Goal: Task Accomplishment & Management: Manage account settings

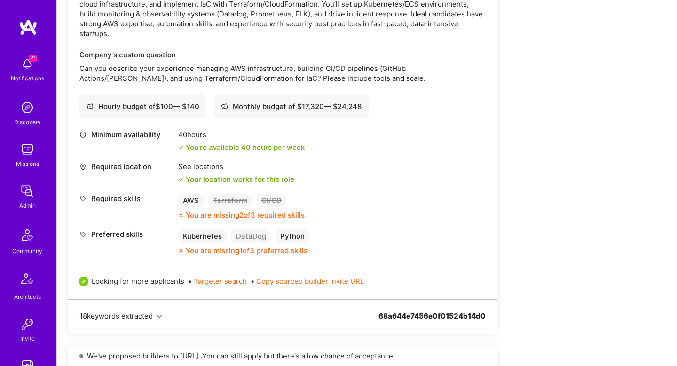
scroll to position [298, 0]
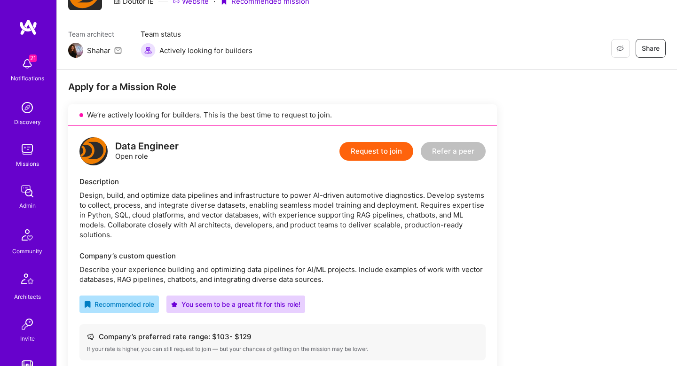
scroll to position [196, 0]
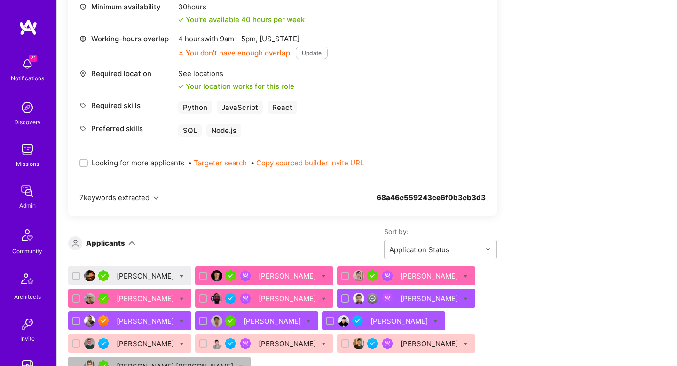
scroll to position [483, 0]
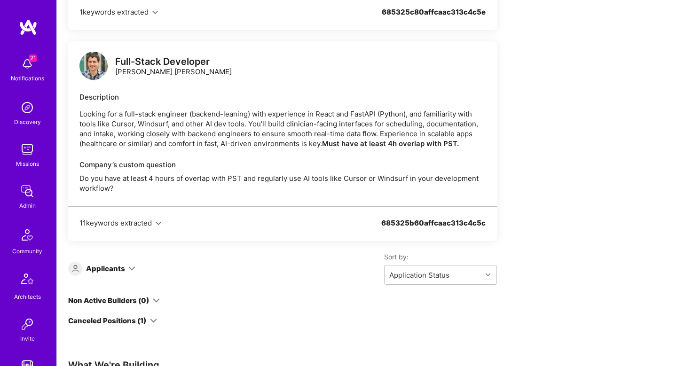
scroll to position [1084, 0]
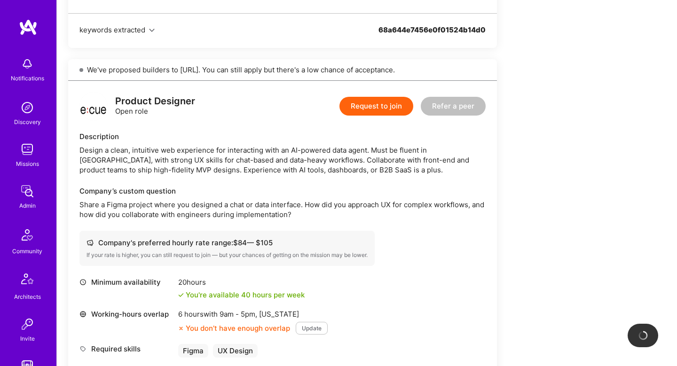
scroll to position [433, 0]
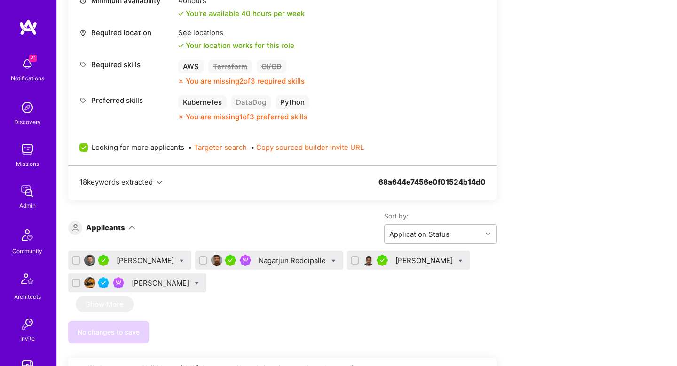
click at [143, 262] on div "[PERSON_NAME]" at bounding box center [146, 261] width 59 height 10
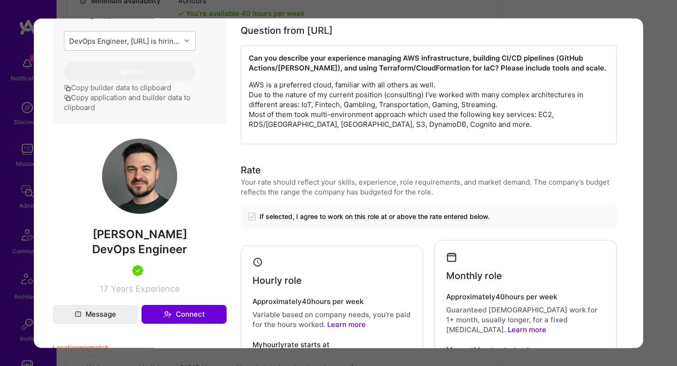
scroll to position [495, 0]
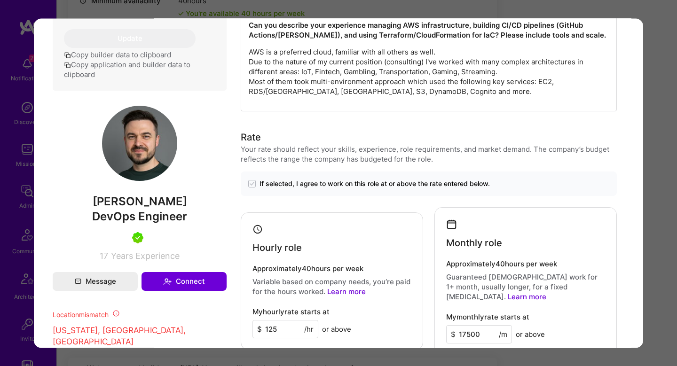
click at [654, 213] on div "Application 1 of 4 Builder Missing Requirements Required Location See locations…" at bounding box center [338, 183] width 677 height 366
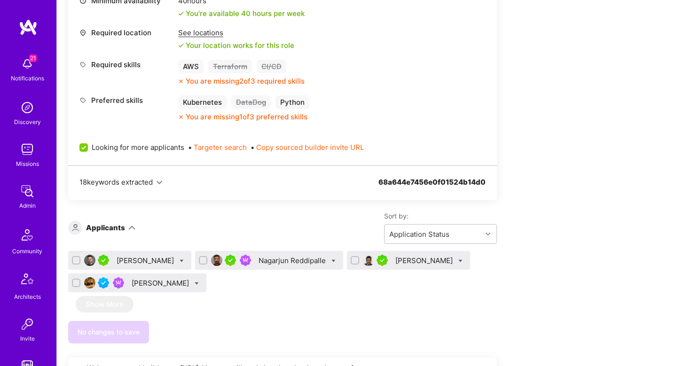
click at [289, 260] on div "Nagarjun Reddipalle" at bounding box center [293, 261] width 69 height 10
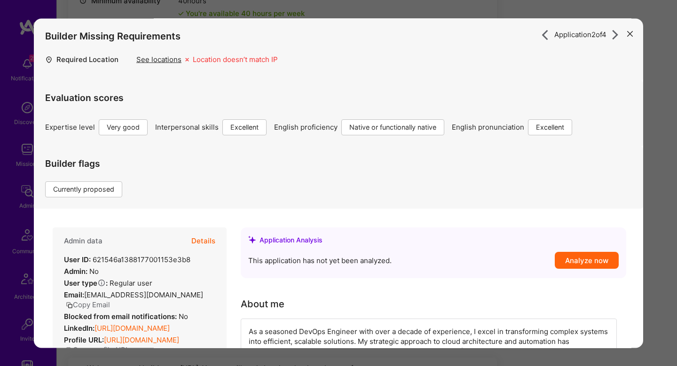
click at [207, 239] on button "Details" at bounding box center [203, 241] width 24 height 27
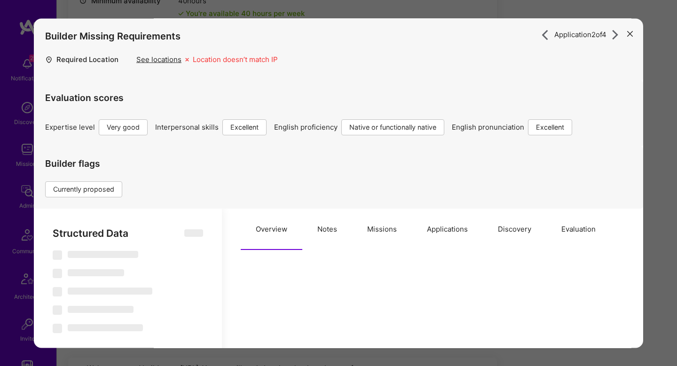
click at [377, 228] on button "Missions" at bounding box center [382, 229] width 60 height 41
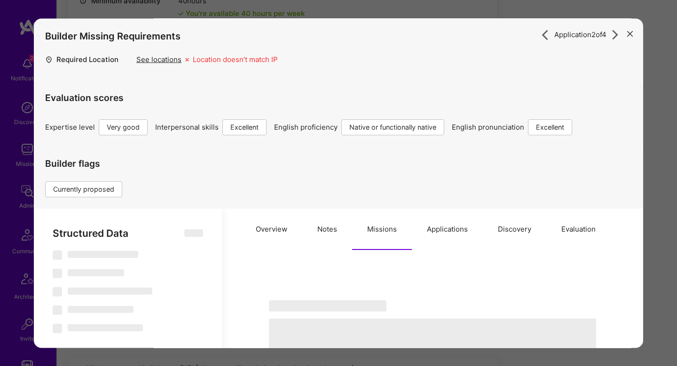
select select "Right Now"
select select "5"
select select "7"
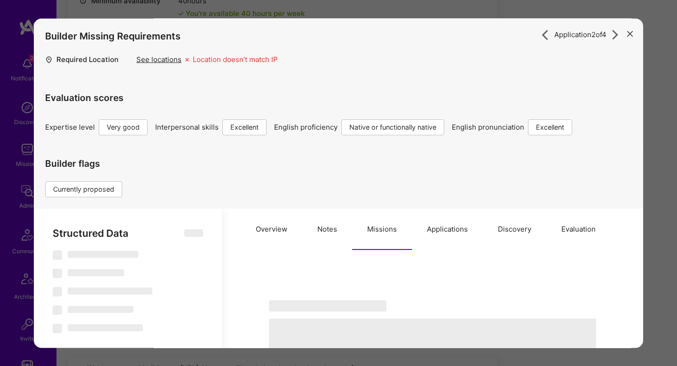
select select "CA"
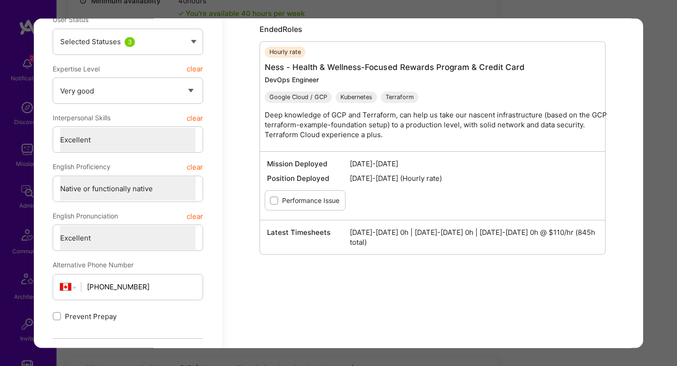
scroll to position [345, 0]
click at [667, 257] on div "Application 2 of 4 Builder Missing Requirements Required Location See locations…" at bounding box center [338, 183] width 677 height 366
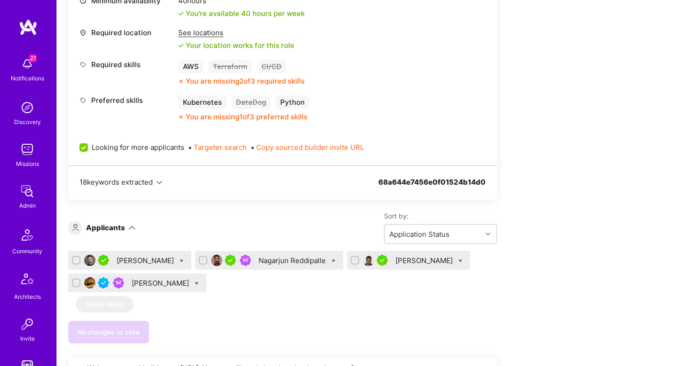
click at [145, 286] on div "[PERSON_NAME]" at bounding box center [161, 283] width 59 height 10
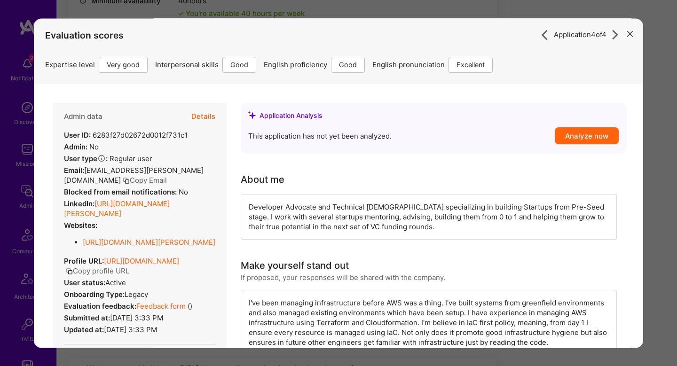
click at [199, 117] on button "Details" at bounding box center [203, 116] width 24 height 27
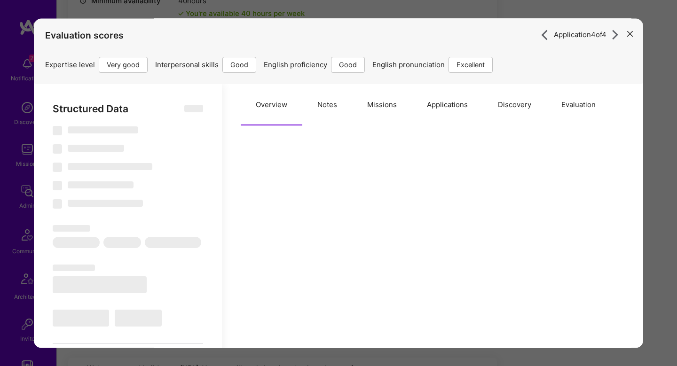
click at [387, 108] on button "Missions" at bounding box center [382, 104] width 60 height 41
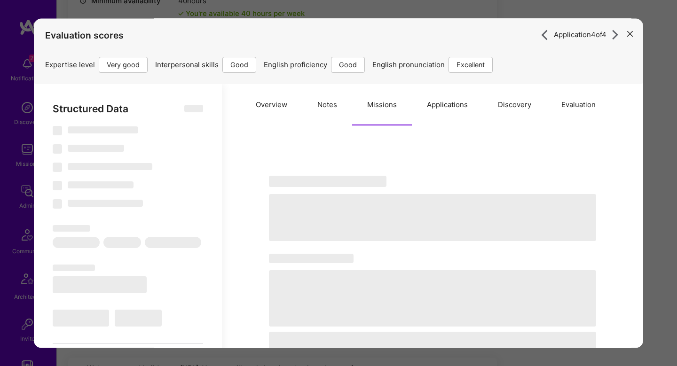
type textarea "x"
select select "Right Now"
select select "5"
select select "4"
select select "6"
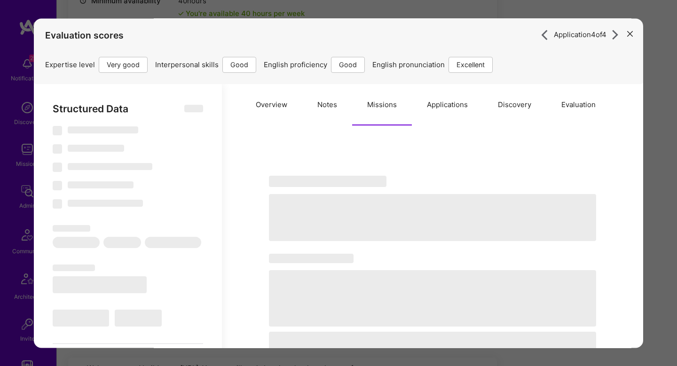
select select "7"
select select "US"
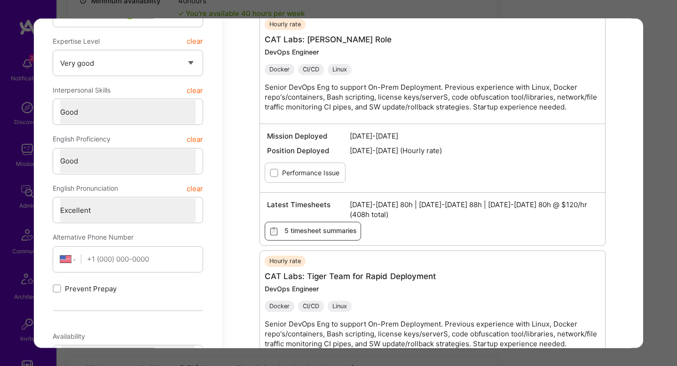
scroll to position [302, 0]
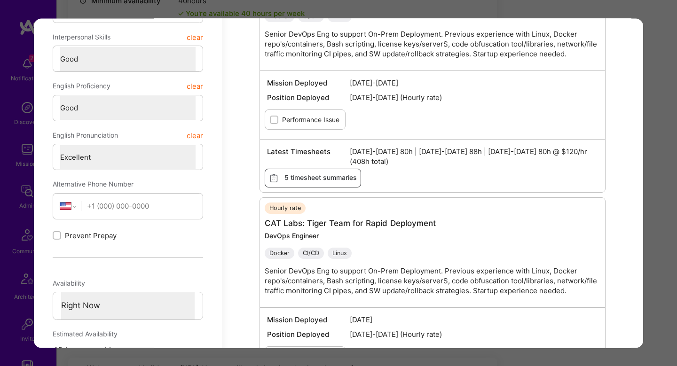
click at [658, 204] on div "Application 4 of 4 Evaluation scores Expertise level Very good Interpersonal sk…" at bounding box center [338, 183] width 677 height 366
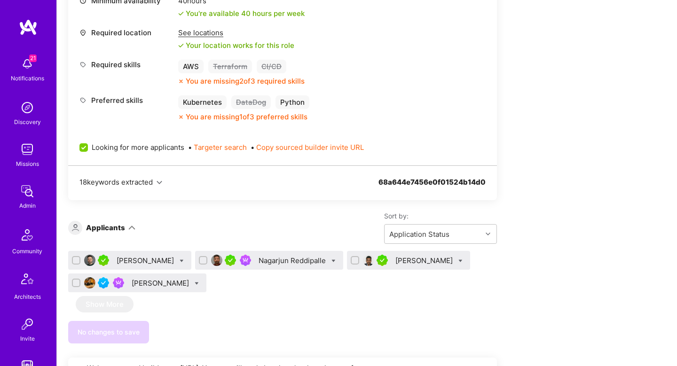
click at [201, 261] on input "checkbox" at bounding box center [204, 261] width 7 height 7
checkbox input "true"
click at [77, 283] on input "checkbox" at bounding box center [77, 283] width 7 height 7
checkbox input "true"
click at [195, 285] on icon at bounding box center [197, 284] width 4 height 4
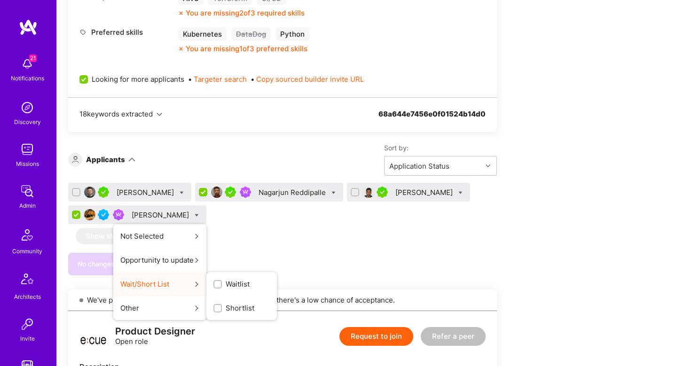
scroll to position [513, 0]
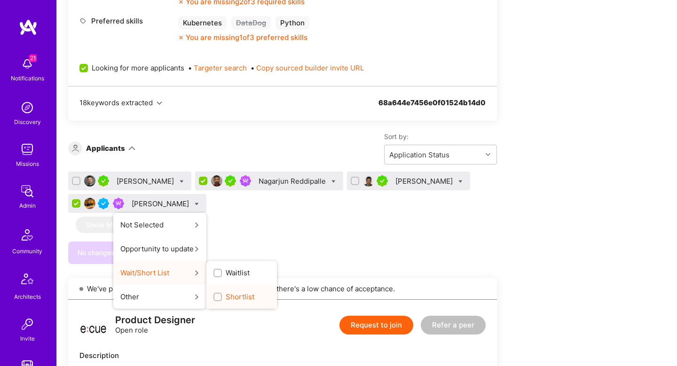
click at [213, 292] on label "Shortlist" at bounding box center [233, 297] width 41 height 10
click at [215, 294] on input "Shortlist" at bounding box center [218, 297] width 7 height 7
checkbox input "true"
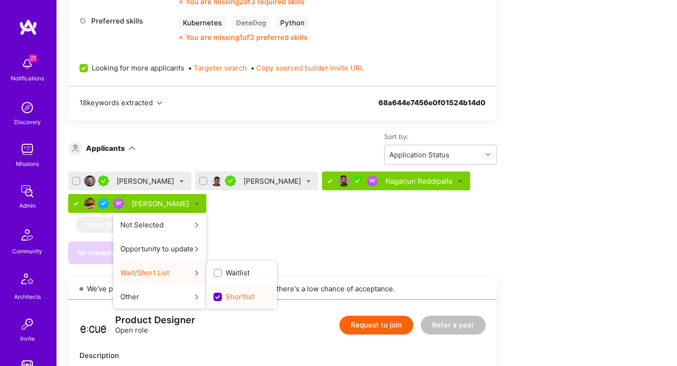
scroll to position [0, 0]
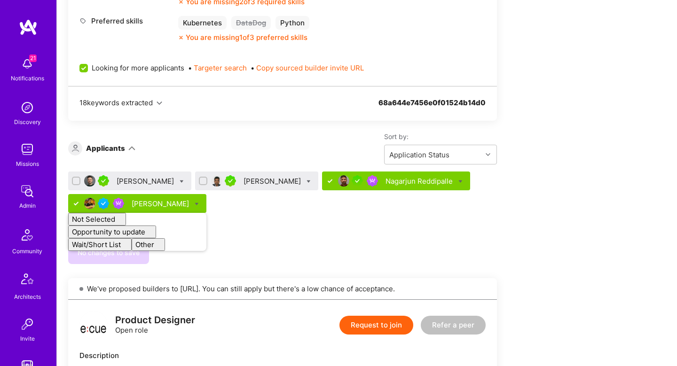
checkbox input "false"
click at [220, 227] on div "[PERSON_NAME] [PERSON_NAME] [PERSON_NAME] Reddipalle [PERSON_NAME] Not Selected…" at bounding box center [282, 218] width 429 height 93
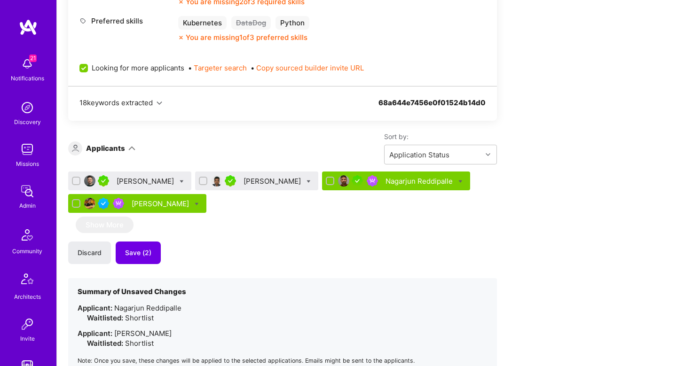
click at [136, 179] on div "[PERSON_NAME]" at bounding box center [146, 181] width 59 height 10
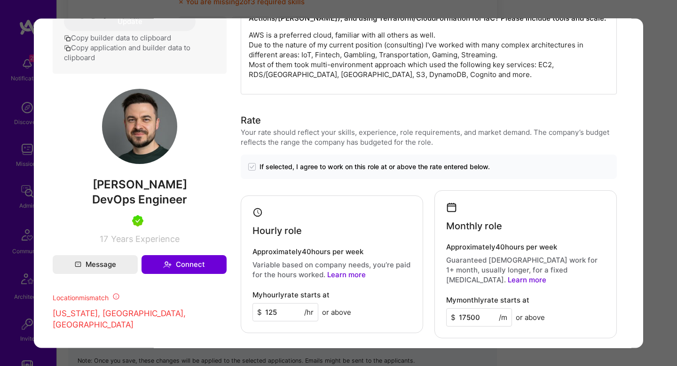
scroll to position [210, 0]
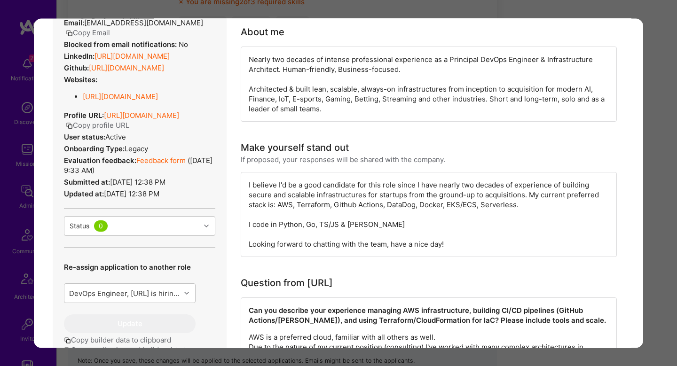
click at [152, 161] on link "Feedback form" at bounding box center [160, 160] width 49 height 9
click at [145, 52] on link "[URL][DOMAIN_NAME]" at bounding box center [131, 56] width 75 height 9
click at [657, 237] on div "Application 1 of 4 Builder Missing Requirements Required Location See locations…" at bounding box center [338, 183] width 677 height 366
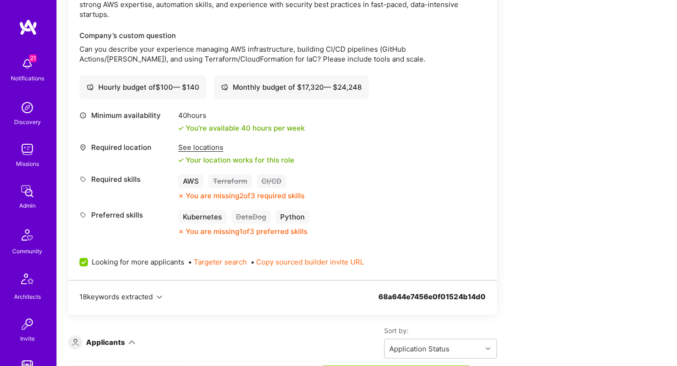
scroll to position [270, 0]
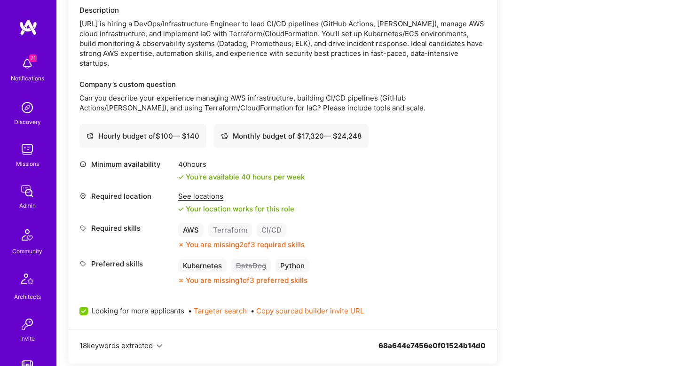
click at [263, 149] on div "DevOps Engineer Open role Request to join Refer a peer Description [URL] is hir…" at bounding box center [282, 141] width 429 height 375
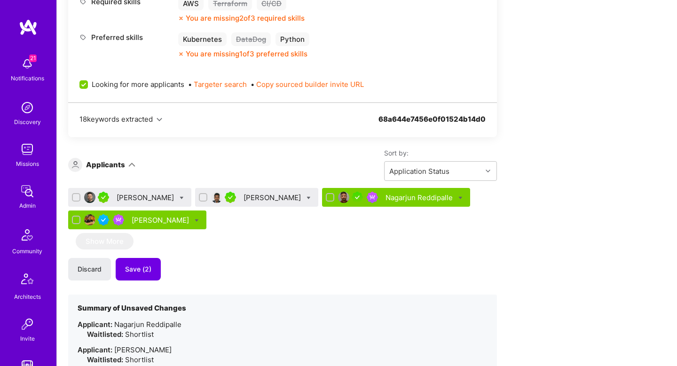
scroll to position [501, 0]
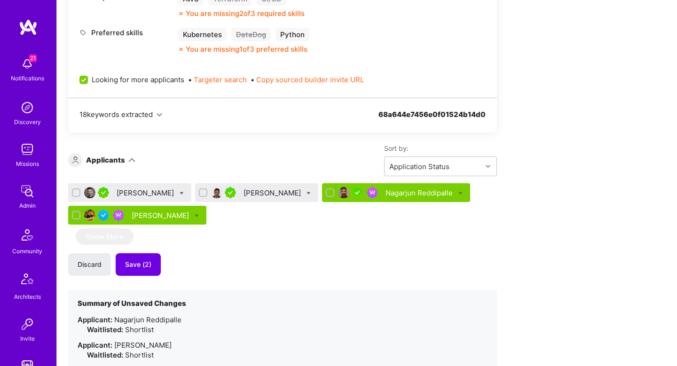
click at [180, 194] on icon at bounding box center [182, 193] width 4 height 4
checkbox input "true"
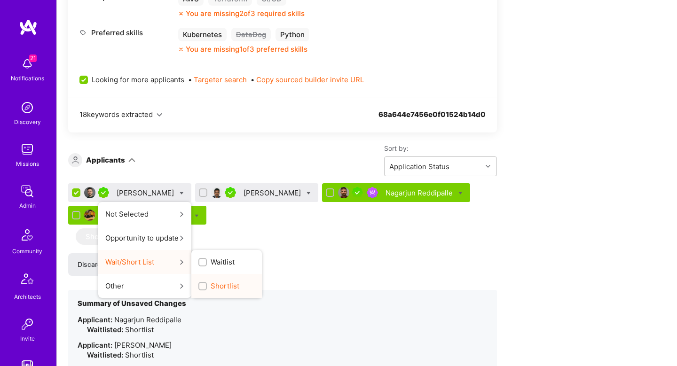
click at [198, 280] on div "Shortlist" at bounding box center [226, 286] width 71 height 24
click at [211, 286] on span "Shortlist" at bounding box center [225, 286] width 29 height 10
click at [200, 286] on input "Shortlist" at bounding box center [203, 286] width 7 height 7
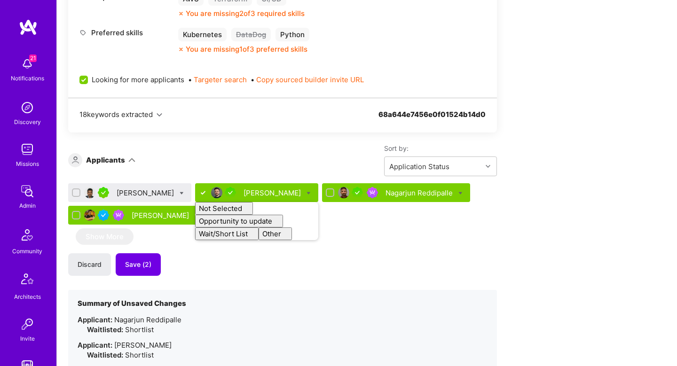
checkbox input "false"
click at [140, 194] on div "[PERSON_NAME]" at bounding box center [146, 193] width 59 height 10
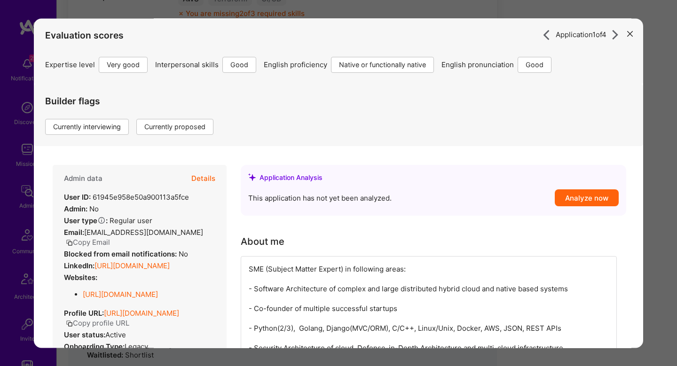
click at [121, 270] on link "[URL][DOMAIN_NAME]" at bounding box center [131, 265] width 75 height 9
click at [197, 179] on button "Details" at bounding box center [203, 178] width 24 height 27
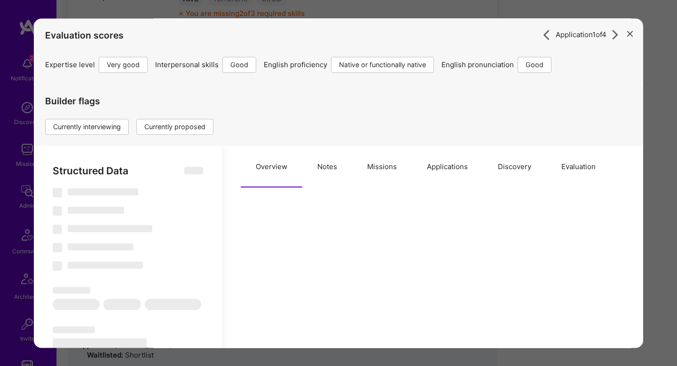
click at [400, 177] on button "Missions" at bounding box center [382, 166] width 60 height 41
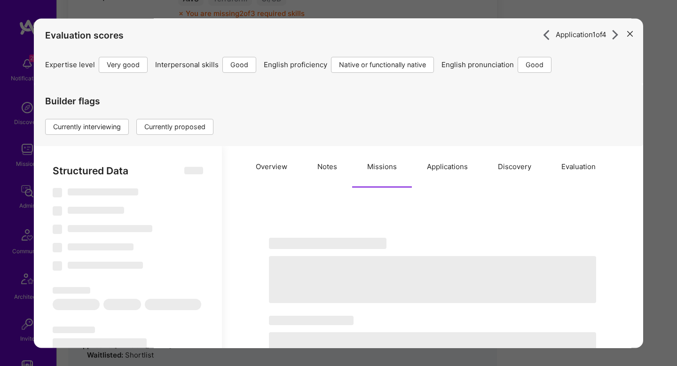
click at [439, 168] on button "Applications" at bounding box center [447, 166] width 71 height 41
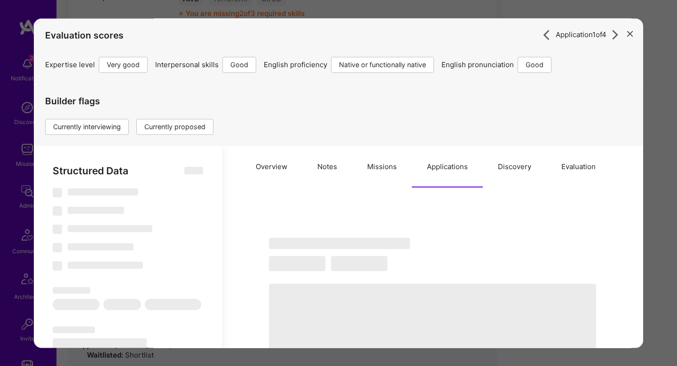
type textarea "x"
select select "Right Now"
select select "5"
select select "4"
select select "7"
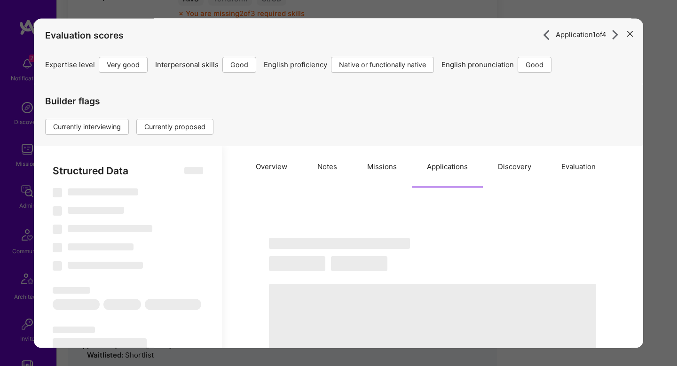
select select "6"
select select "US"
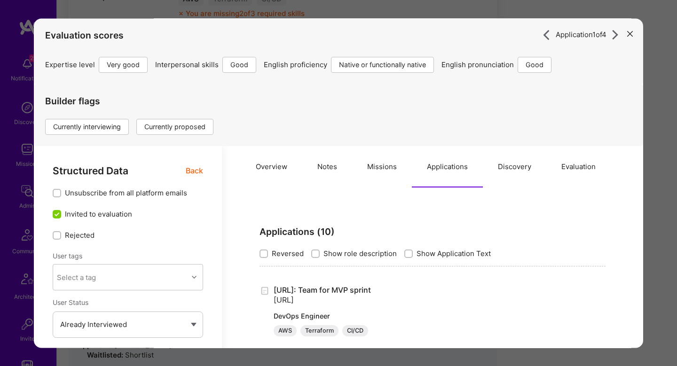
click at [263, 179] on button "Overview" at bounding box center [272, 166] width 62 height 41
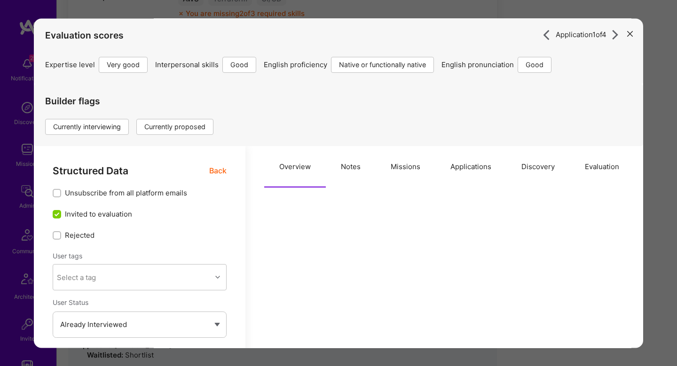
click at [347, 159] on button "Notes" at bounding box center [351, 166] width 50 height 41
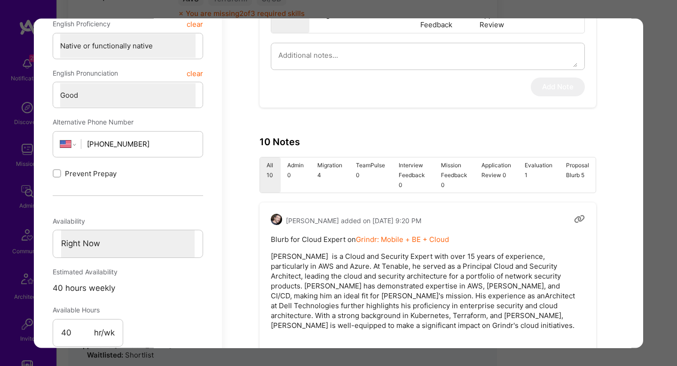
click at [300, 181] on li "Admin 0" at bounding box center [296, 174] width 30 height 35
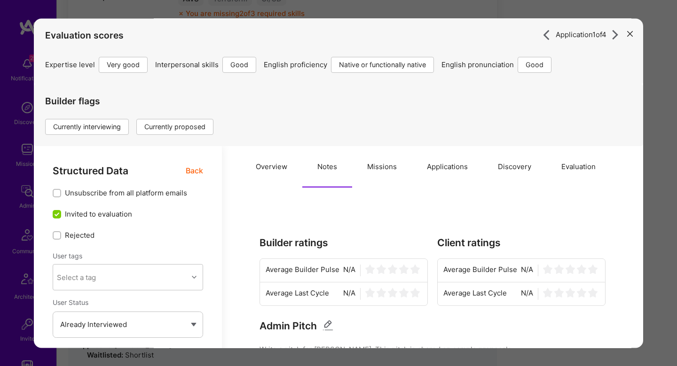
click at [187, 169] on span "Back" at bounding box center [194, 171] width 17 height 12
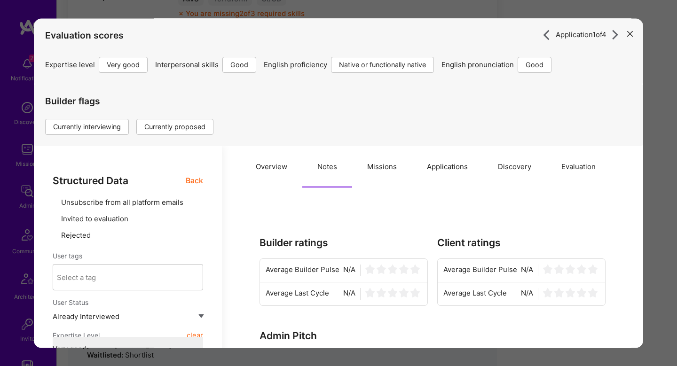
type textarea "x"
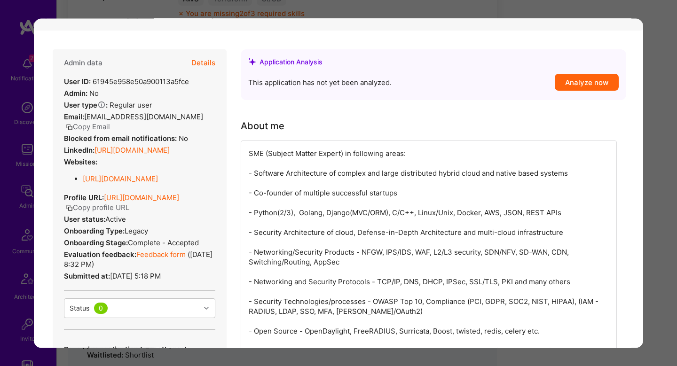
scroll to position [119, 0]
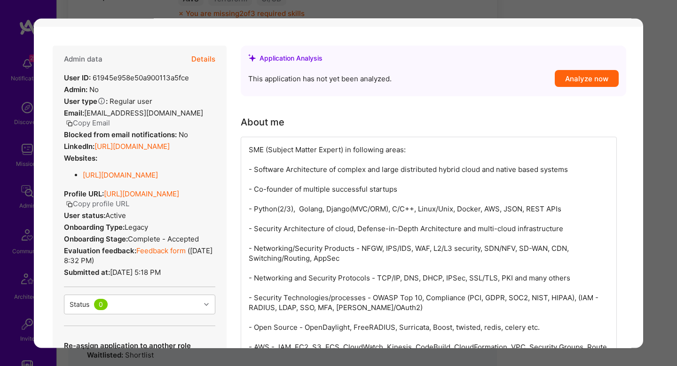
click at [155, 255] on link "Feedback form" at bounding box center [160, 250] width 49 height 9
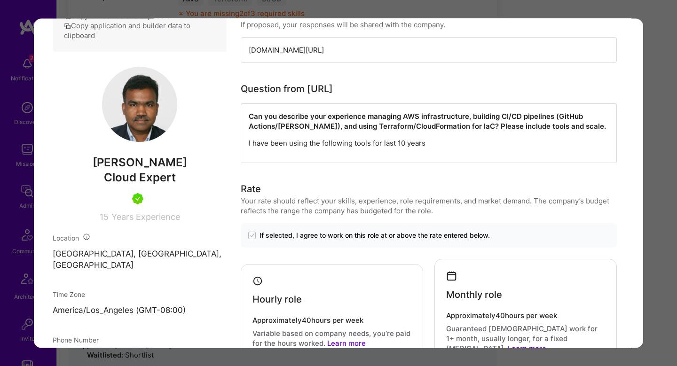
scroll to position [522, 0]
click at [667, 223] on div "Application 1 of 4 Evaluation scores Expertise level Very good Interpersonal sk…" at bounding box center [338, 183] width 677 height 366
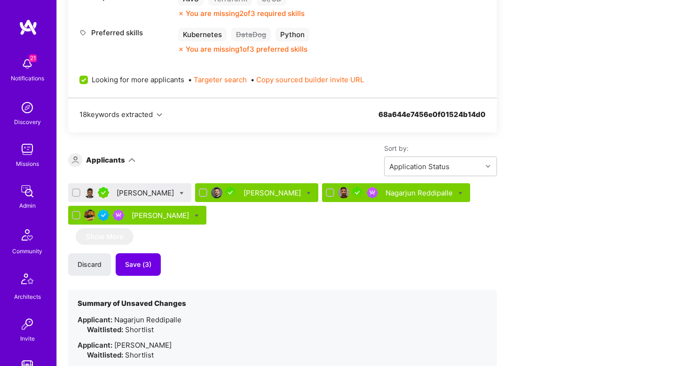
click at [180, 194] on icon at bounding box center [182, 193] width 4 height 4
checkbox input "true"
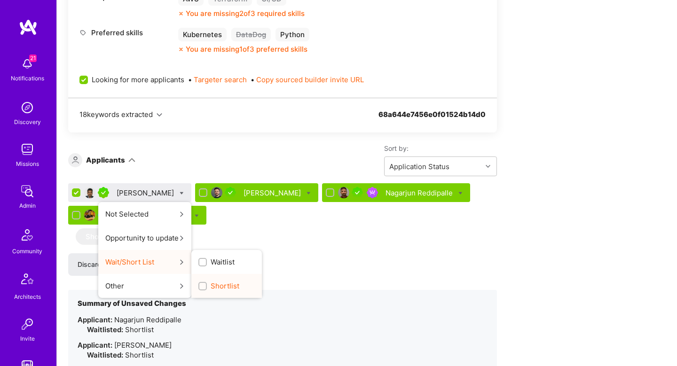
click at [214, 290] on span "Shortlist" at bounding box center [225, 286] width 29 height 10
click at [207, 290] on input "Shortlist" at bounding box center [203, 286] width 7 height 7
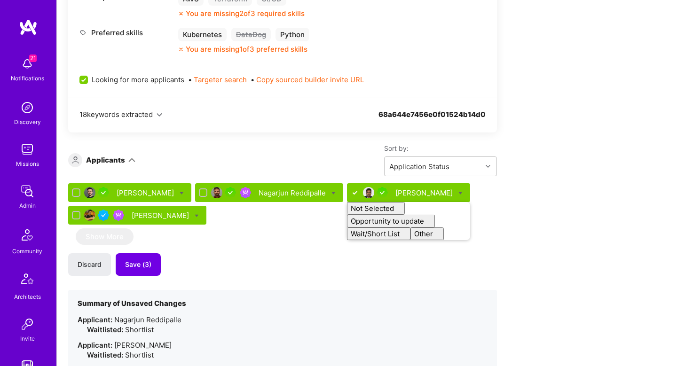
checkbox input "false"
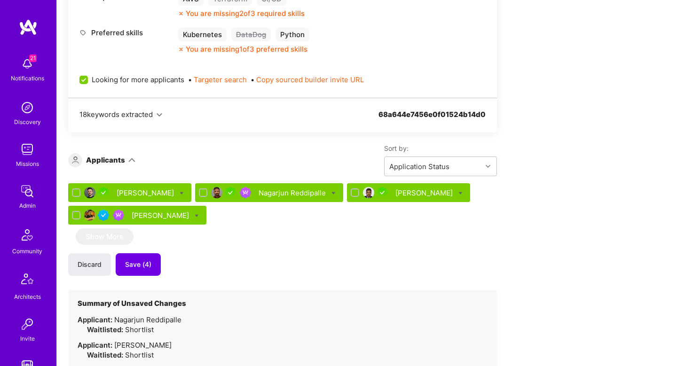
click at [214, 238] on div "[PERSON_NAME] [PERSON_NAME] Reddipalle [PERSON_NAME] [PERSON_NAME] Show More Di…" at bounding box center [282, 310] width 429 height 254
click at [149, 265] on span "Save (4)" at bounding box center [138, 264] width 26 height 9
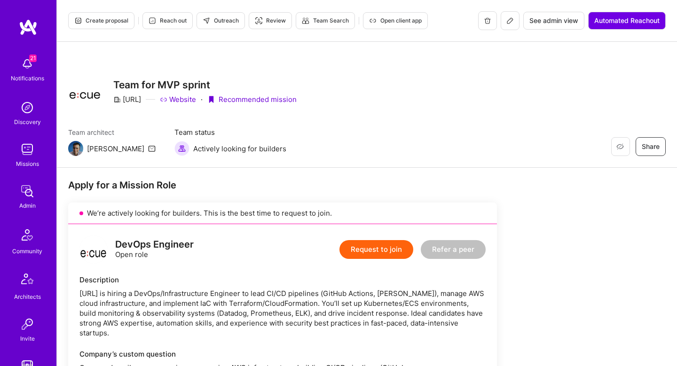
click at [114, 22] on span "Create proposal" at bounding box center [101, 20] width 54 height 8
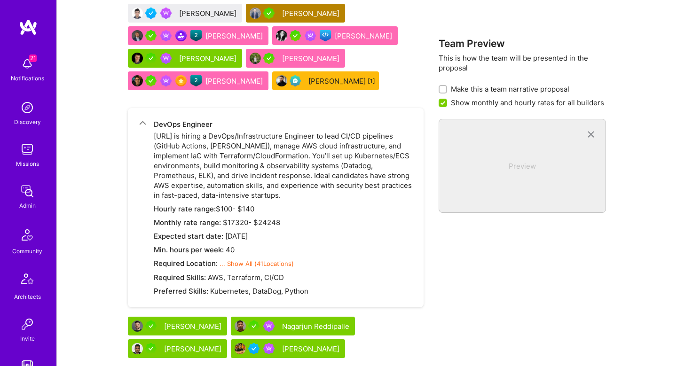
scroll to position [1310, 0]
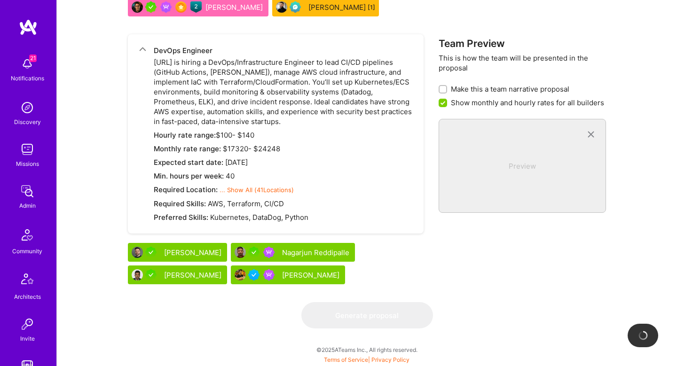
checkbox input "false"
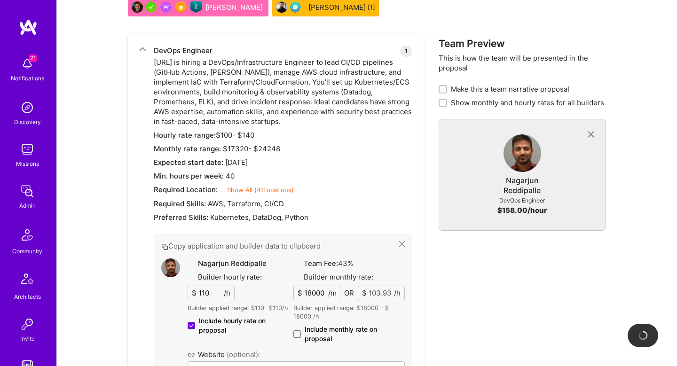
type input "[URL][DOMAIN_NAME]"
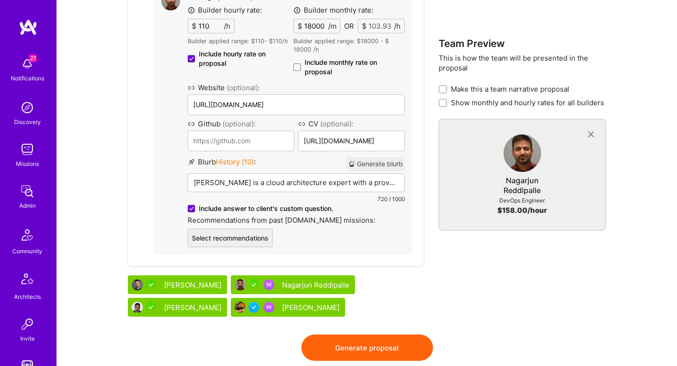
click at [367, 170] on button "Generate blurb" at bounding box center [375, 164] width 58 height 14
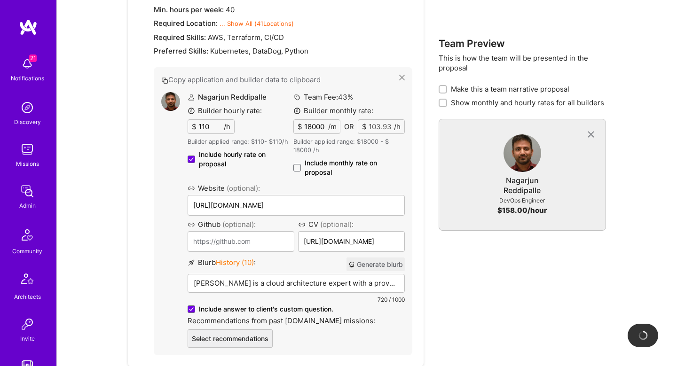
scroll to position [1478, 0]
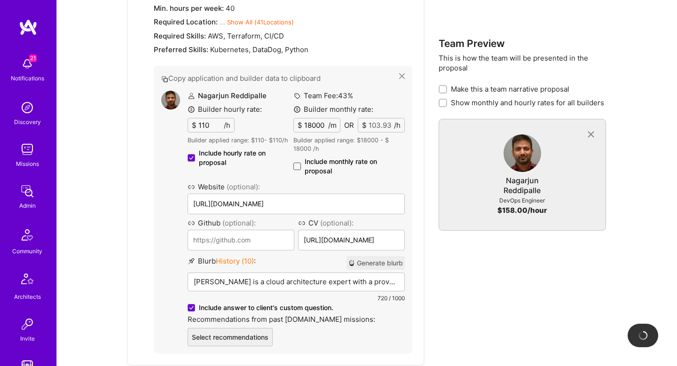
click at [296, 167] on span at bounding box center [297, 167] width 8 height 8
click at [0, 0] on input "Include monthly rate on proposal" at bounding box center [0, 0] width 0 height 0
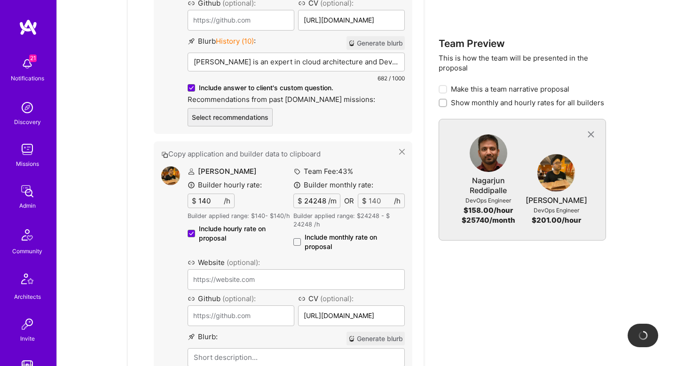
scroll to position [1742, 0]
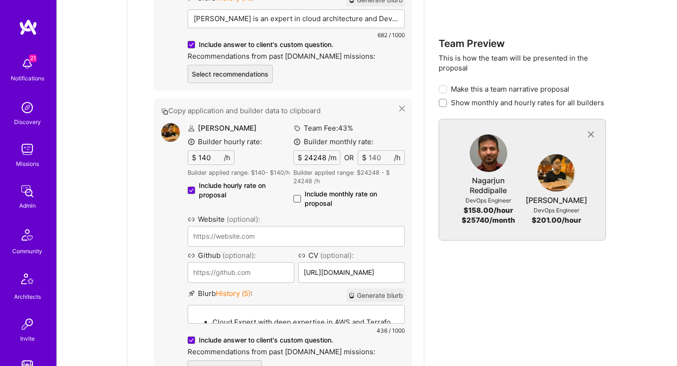
click at [297, 196] on span at bounding box center [297, 199] width 8 height 8
click at [0, 0] on input "Include monthly rate on proposal" at bounding box center [0, 0] width 0 height 0
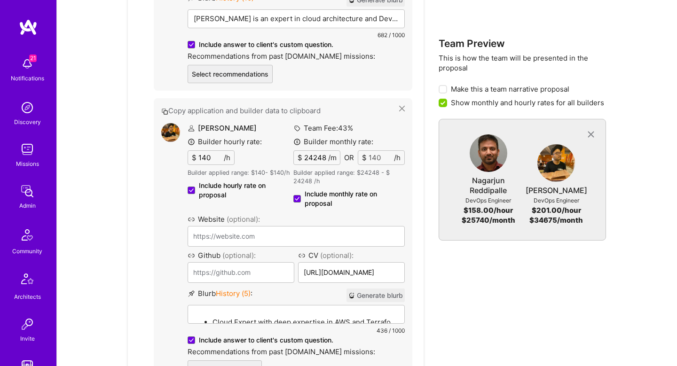
click at [387, 295] on button "Generate blurb" at bounding box center [375, 296] width 58 height 14
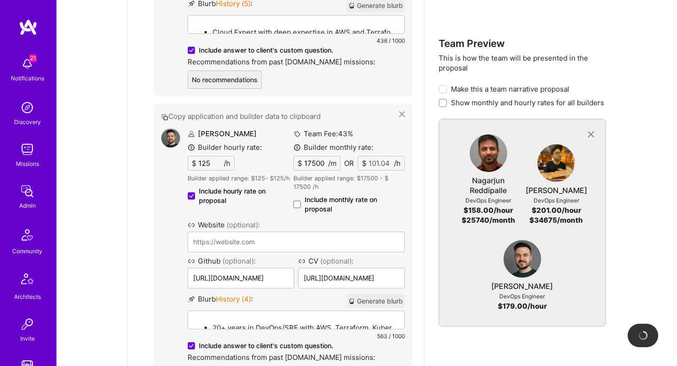
scroll to position [2032, 0]
click at [294, 206] on span at bounding box center [297, 204] width 8 height 8
click at [0, 0] on input "Include monthly rate on proposal" at bounding box center [0, 0] width 0 height 0
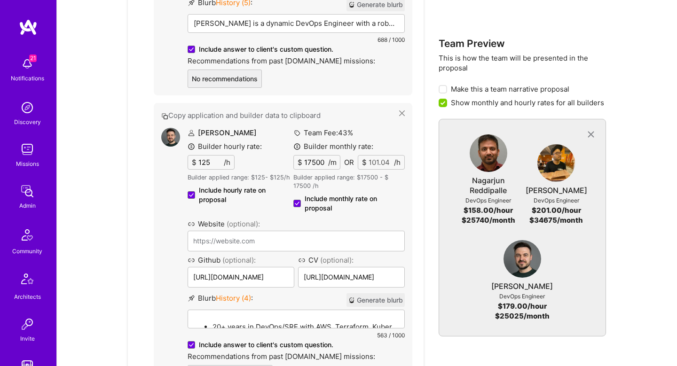
click at [369, 300] on button "Generate blurb" at bounding box center [375, 300] width 58 height 14
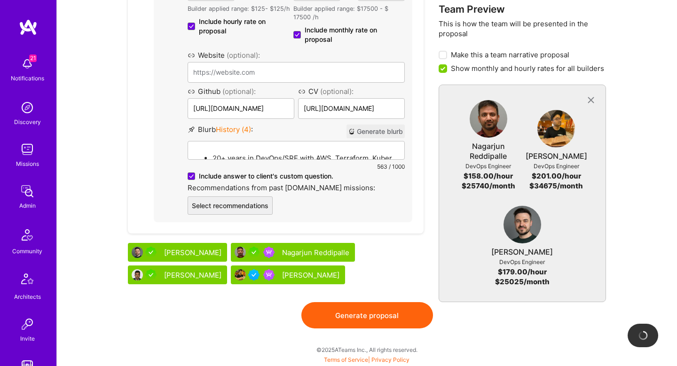
scroll to position [2201, 0]
click at [212, 279] on div "[PERSON_NAME]" at bounding box center [177, 275] width 99 height 19
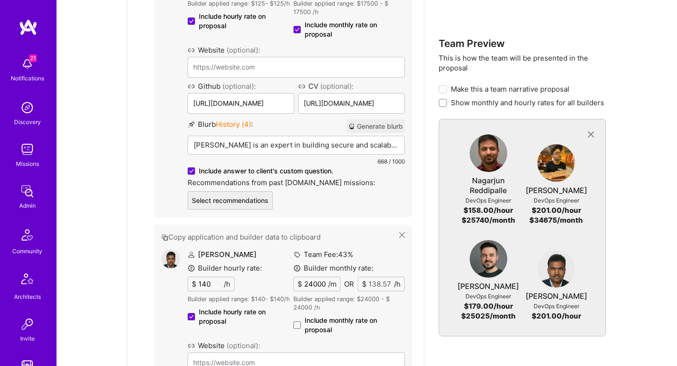
scroll to position [2295, 0]
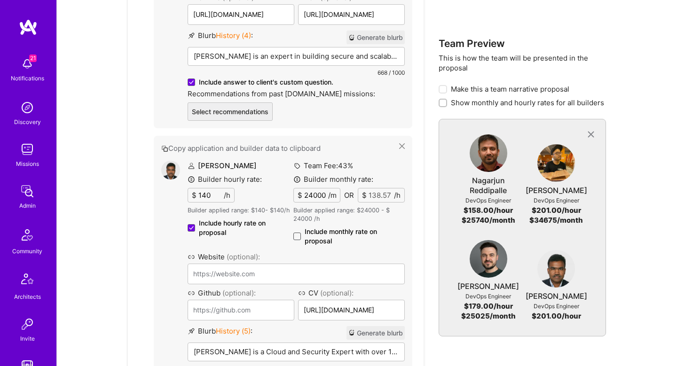
click at [297, 236] on span at bounding box center [297, 237] width 8 height 8
click at [0, 0] on input "Include monthly rate on proposal" at bounding box center [0, 0] width 0 height 0
checkbox input "true"
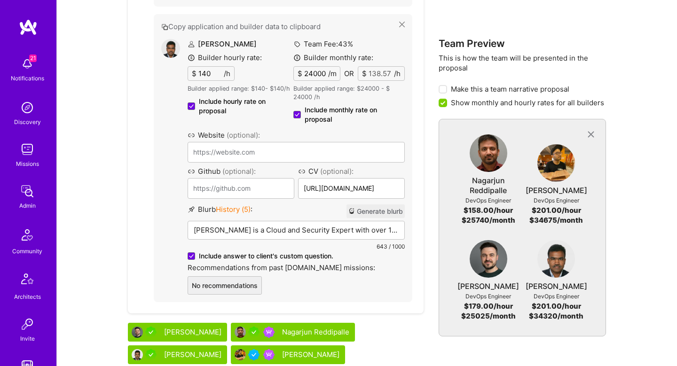
click at [364, 207] on button "Generate blurb" at bounding box center [375, 211] width 58 height 14
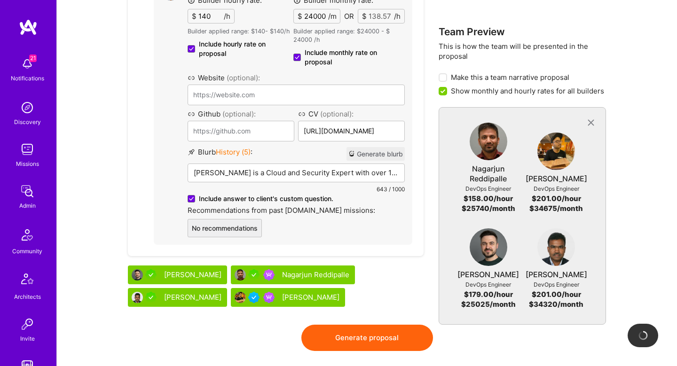
scroll to position [2487, 0]
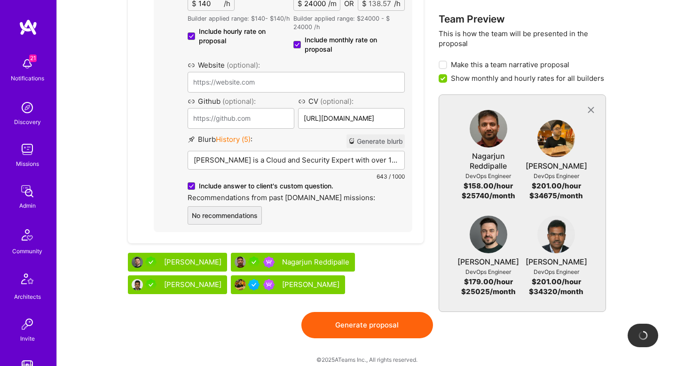
click at [183, 287] on div "[PERSON_NAME]" at bounding box center [193, 285] width 59 height 10
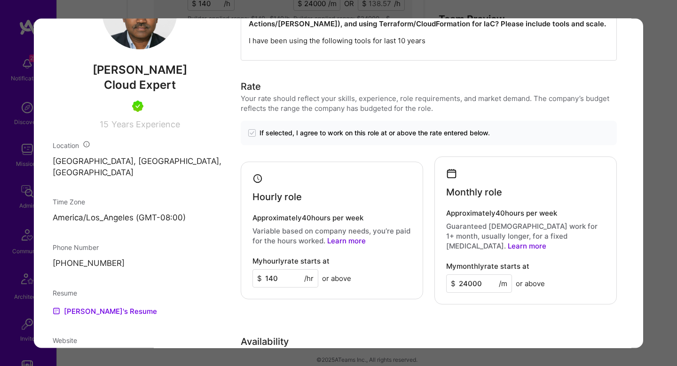
scroll to position [658, 0]
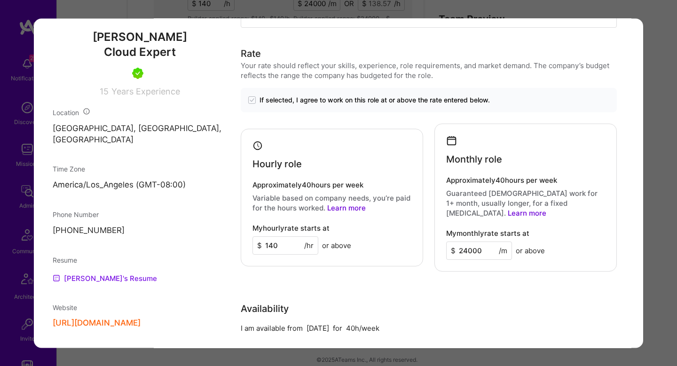
click at [98, 284] on link "[PERSON_NAME]'s Resume" at bounding box center [105, 278] width 104 height 11
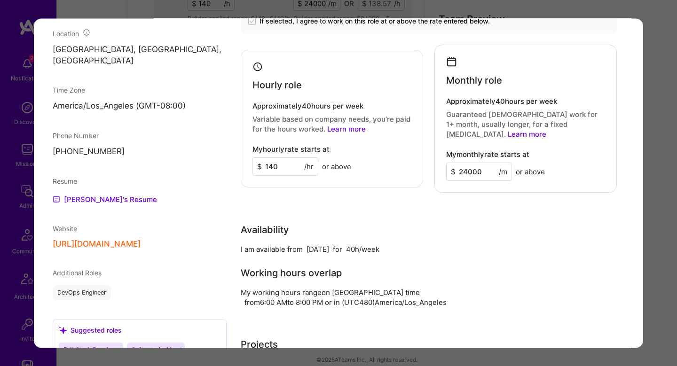
scroll to position [736, 0]
click at [141, 250] on button "[URL][DOMAIN_NAME]" at bounding box center [97, 245] width 88 height 10
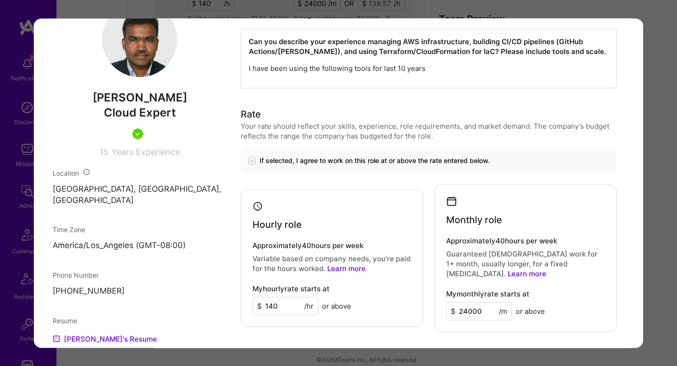
scroll to position [0, 0]
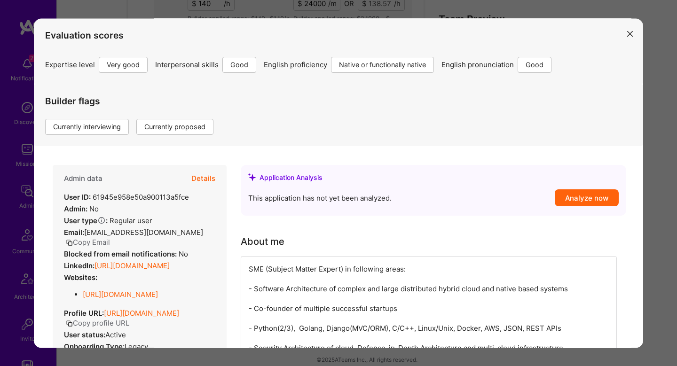
click at [118, 270] on link "[URL][DOMAIN_NAME]" at bounding box center [131, 265] width 75 height 9
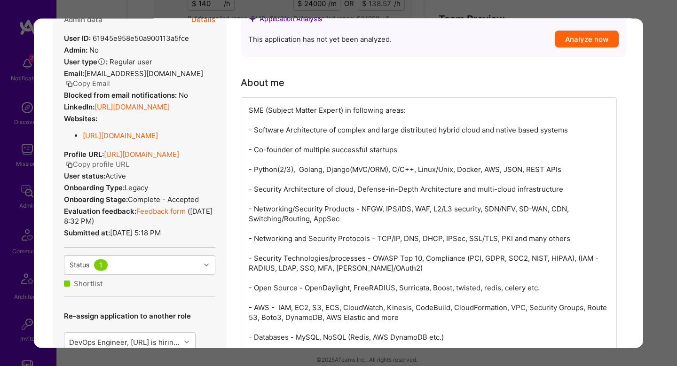
scroll to position [162, 0]
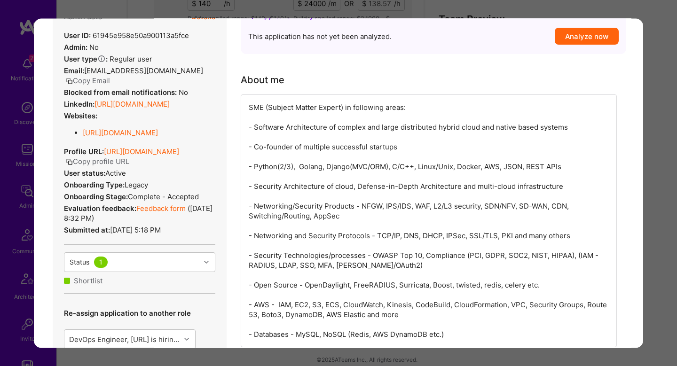
click at [645, 150] on div "Evaluation scores Expertise level Very good Interpersonal skills Good English p…" at bounding box center [338, 183] width 677 height 366
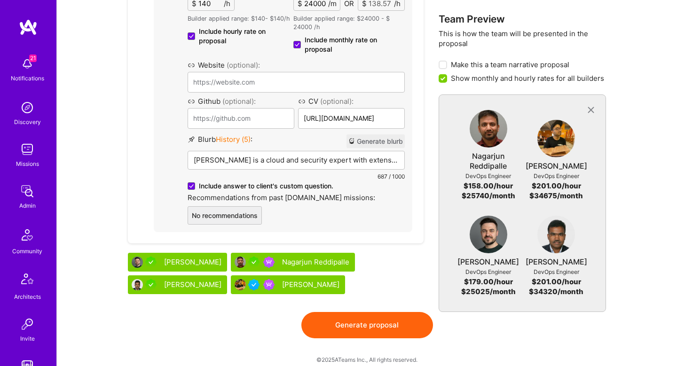
click at [352, 318] on button "Generate proposal" at bounding box center [367, 325] width 132 height 26
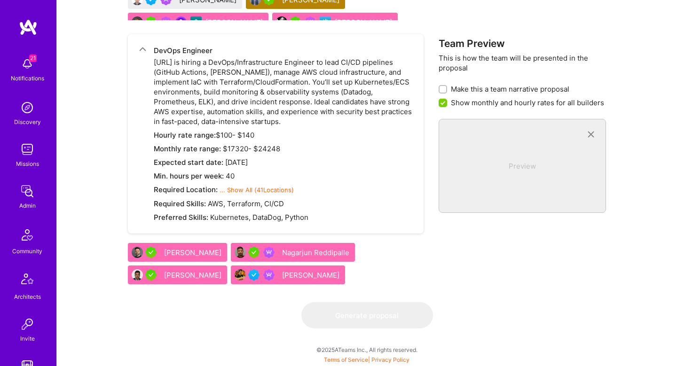
scroll to position [0, 0]
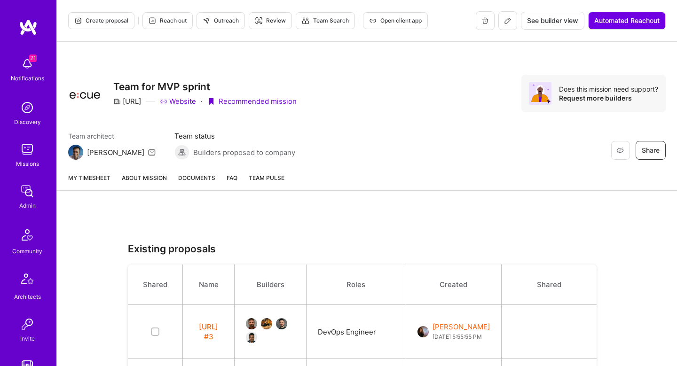
click at [137, 180] on link "About Mission" at bounding box center [144, 181] width 45 height 17
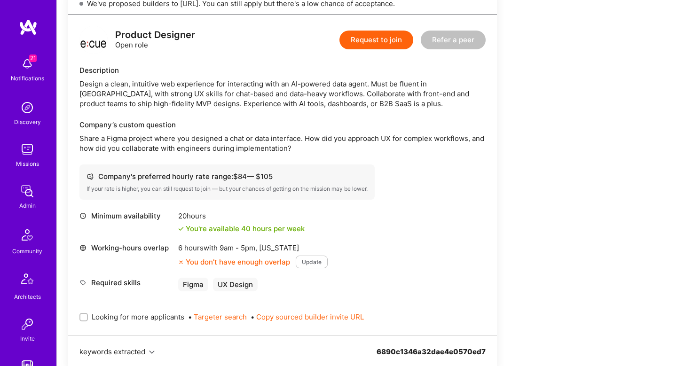
scroll to position [368, 0]
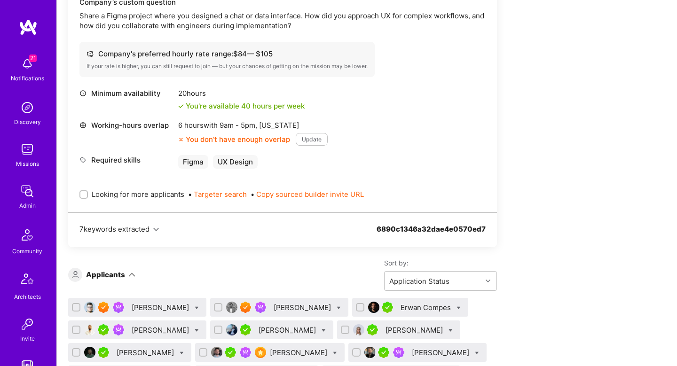
click at [83, 192] on input "Looking for more applicants" at bounding box center [84, 195] width 7 height 7
click at [84, 189] on div "Looking for more applicants • Targeter search • Copy sourced builder invite URL" at bounding box center [282, 194] width 406 height 32
click at [84, 194] on input "Looking for more applicants" at bounding box center [84, 195] width 8 height 8
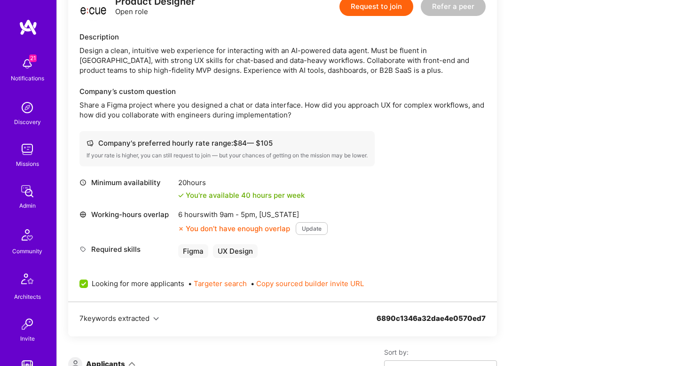
checkbox input "false"
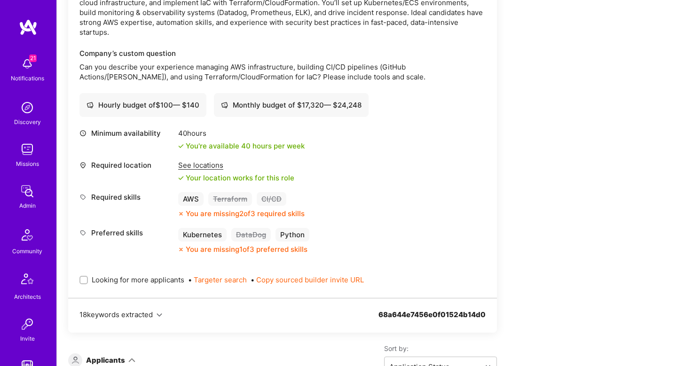
scroll to position [1867, 0]
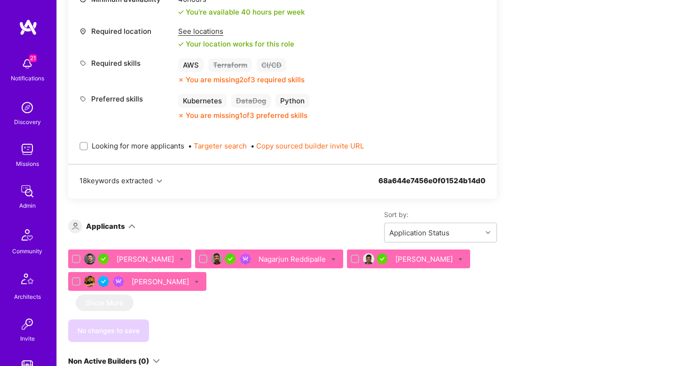
click at [81, 150] on input "Looking for more applicants" at bounding box center [84, 146] width 7 height 7
checkbox input "true"
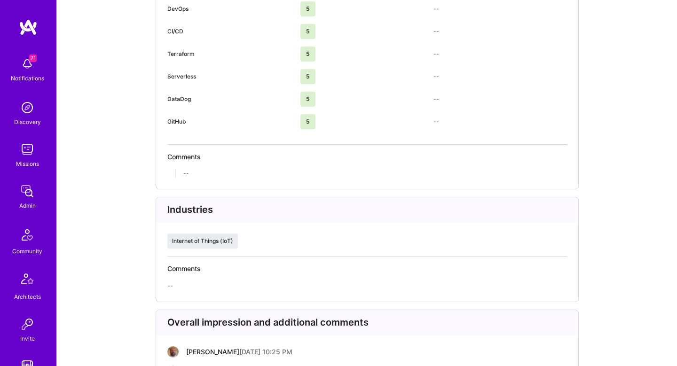
scroll to position [2026, 0]
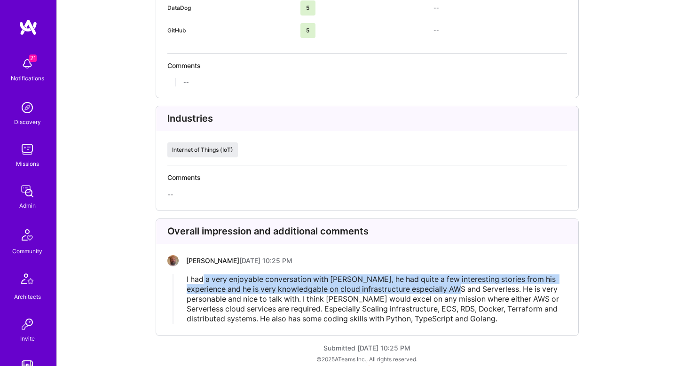
drag, startPoint x: 202, startPoint y: 267, endPoint x: 448, endPoint y: 276, distance: 246.9
click at [449, 276] on span "I had a very enjoyable conversation with Dmitry, he had quite a few interesting…" at bounding box center [374, 299] width 374 height 49
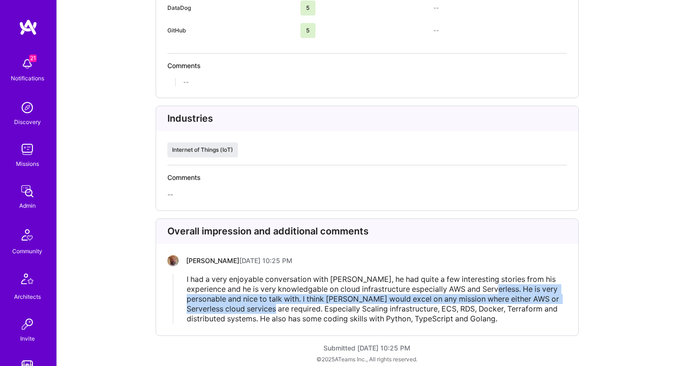
drag, startPoint x: 483, startPoint y: 282, endPoint x: 262, endPoint y: 304, distance: 222.5
click at [262, 304] on div "I had a very enjoyable conversation with Dmitry, he had quite a few interesting…" at bounding box center [377, 299] width 380 height 49
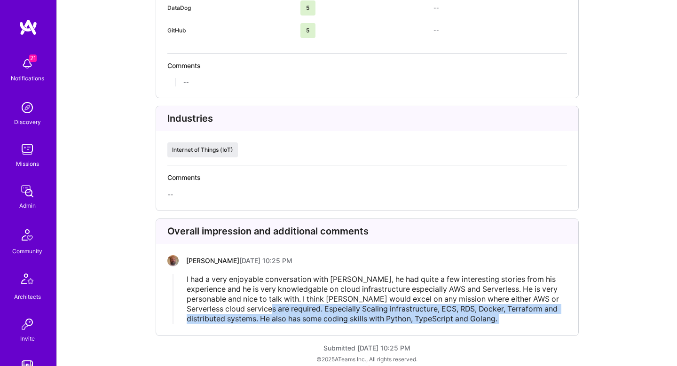
drag, startPoint x: 262, startPoint y: 304, endPoint x: 447, endPoint y: 314, distance: 185.0
click at [447, 314] on div "I had a very enjoyable conversation with Dmitry, he had quite a few interesting…" at bounding box center [376, 299] width 381 height 50
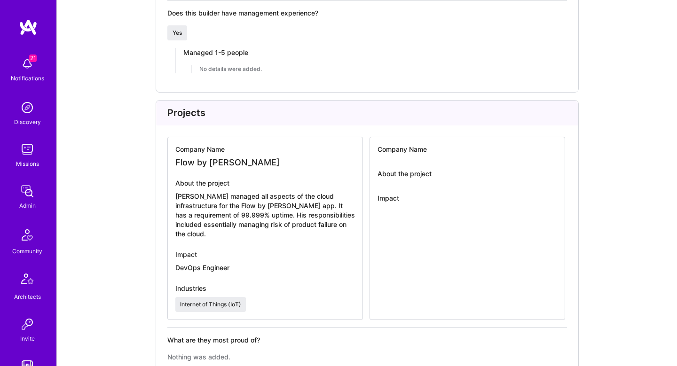
scroll to position [1458, 0]
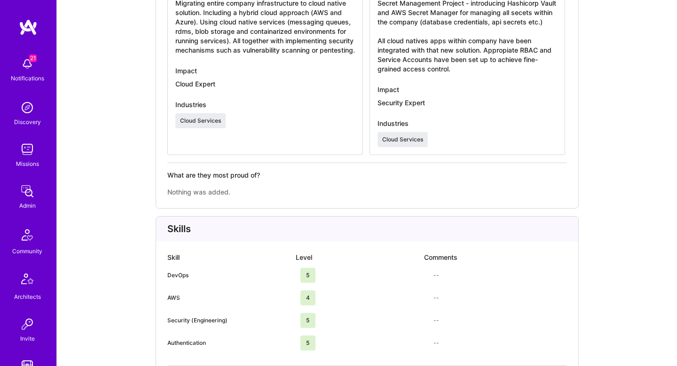
scroll to position [1929, 0]
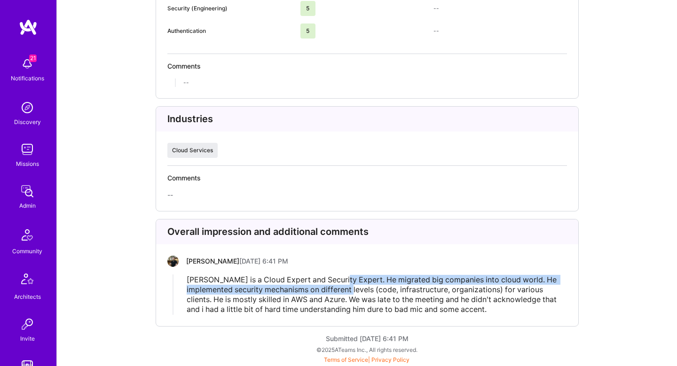
drag, startPoint x: 340, startPoint y: 282, endPoint x: 378, endPoint y: 292, distance: 39.5
click at [378, 292] on span "Kumar is a Cloud Expert and Security Expert. He migrated big companies into clo…" at bounding box center [373, 294] width 372 height 39
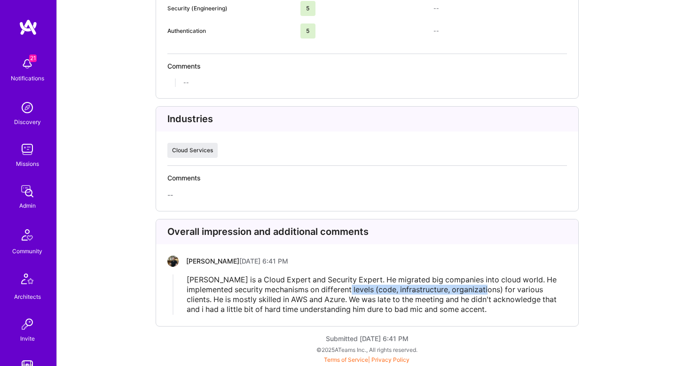
drag, startPoint x: 378, startPoint y: 292, endPoint x: 510, endPoint y: 290, distance: 131.2
click at [510, 290] on span "Kumar is a Cloud Expert and Security Expert. He migrated big companies into clo…" at bounding box center [373, 294] width 372 height 39
drag, startPoint x: 510, startPoint y: 290, endPoint x: 246, endPoint y: 291, distance: 263.7
click at [246, 291] on span "Kumar is a Cloud Expert and Security Expert. He migrated big companies into clo…" at bounding box center [373, 294] width 372 height 39
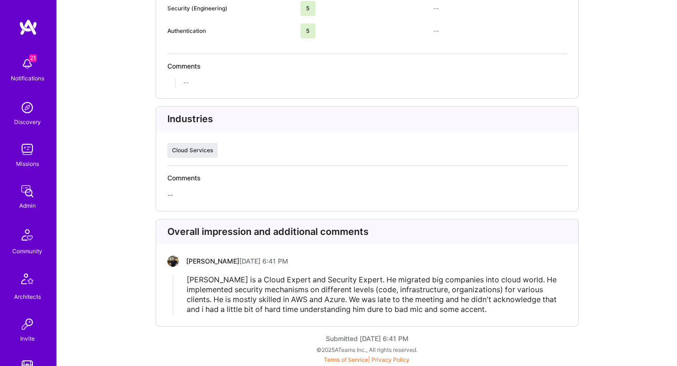
click at [218, 299] on span "Kumar is a Cloud Expert and Security Expert. He migrated big companies into clo…" at bounding box center [373, 294] width 372 height 39
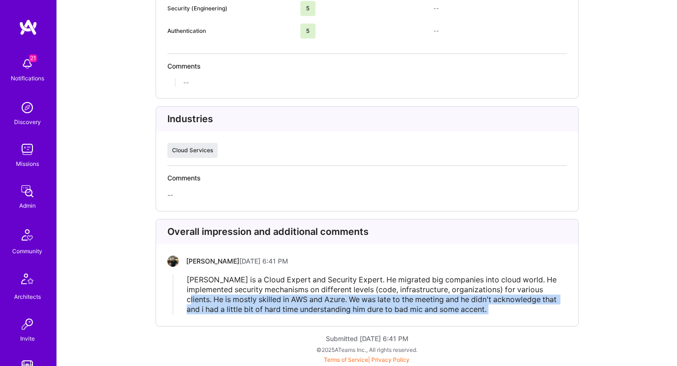
drag, startPoint x: 218, startPoint y: 299, endPoint x: 501, endPoint y: 309, distance: 283.1
click at [502, 309] on div "Kumar is a Cloud Expert and Security Expert. He migrated big companies into clo…" at bounding box center [377, 294] width 380 height 39
click at [354, 306] on span "Kumar is a Cloud Expert and Security Expert. He migrated big companies into clo…" at bounding box center [373, 294] width 372 height 39
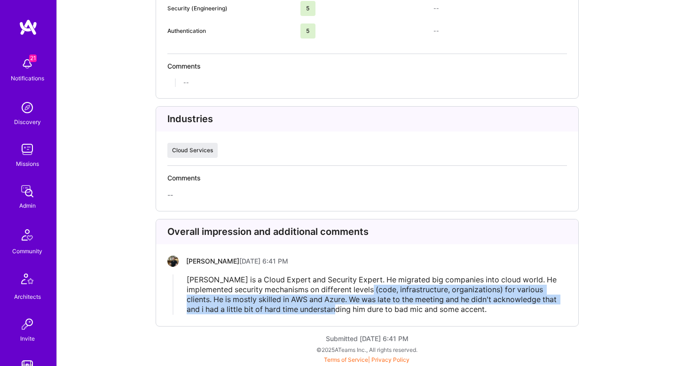
drag, startPoint x: 354, startPoint y: 306, endPoint x: 434, endPoint y: 291, distance: 80.8
click at [434, 291] on span "Kumar is a Cloud Expert and Security Expert. He migrated big companies into clo…" at bounding box center [373, 294] width 372 height 39
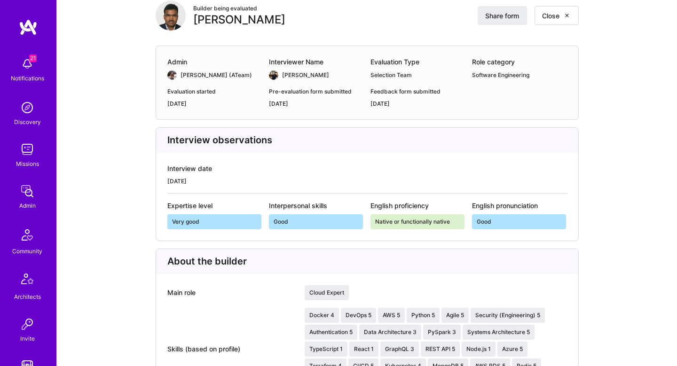
scroll to position [0, 0]
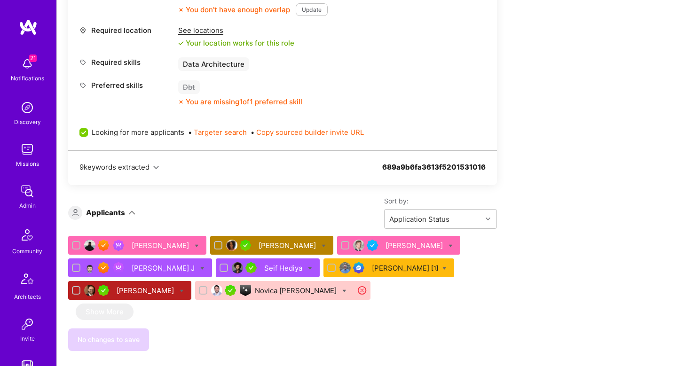
scroll to position [503, 0]
